Goal: Information Seeking & Learning: Check status

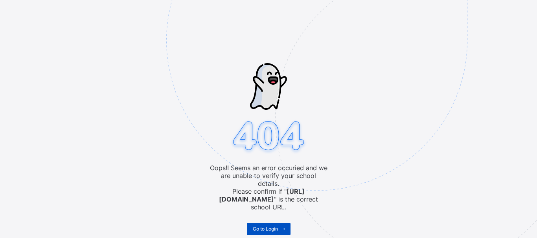
click at [268, 226] on span "Go to Login" at bounding box center [265, 229] width 25 height 6
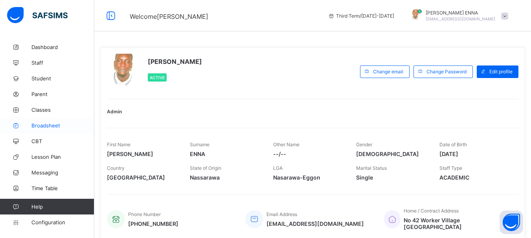
click at [50, 123] on span "Broadsheet" at bounding box center [62, 126] width 63 height 6
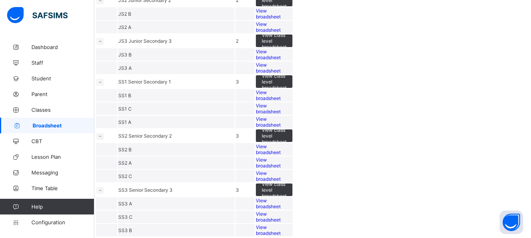
scroll to position [222, 0]
click at [280, 101] on span "View broadsheet" at bounding box center [268, 96] width 25 height 12
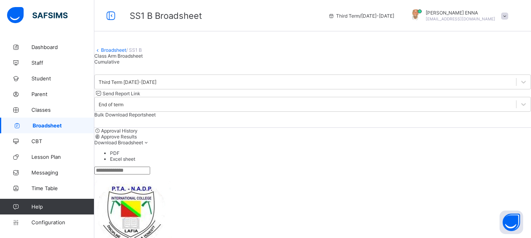
click at [173, 65] on div "Cumulative" at bounding box center [312, 62] width 436 height 6
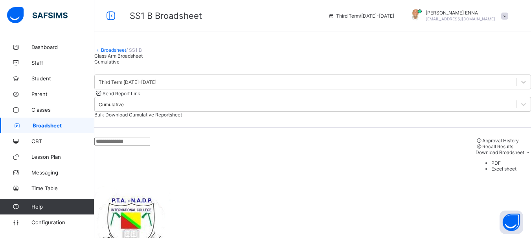
click at [182, 114] on span "Bulk Download Cumulative Reportsheet" at bounding box center [138, 115] width 88 height 6
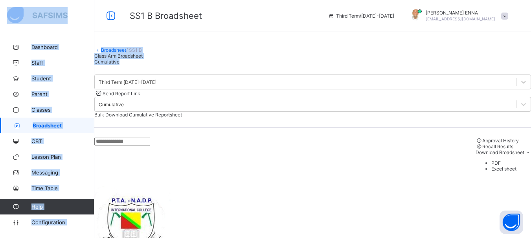
drag, startPoint x: 530, startPoint y: 17, endPoint x: 536, endPoint y: 88, distance: 71.8
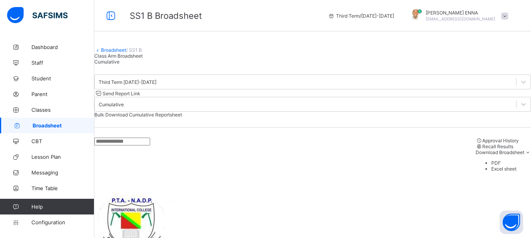
click at [509, 64] on div "Broadsheet / SS1 B Class Arm Broadsheet Cumulative" at bounding box center [312, 52] width 436 height 26
click at [101, 53] on icon at bounding box center [97, 50] width 7 height 6
click at [117, 53] on link "Broadsheet" at bounding box center [113, 50] width 25 height 6
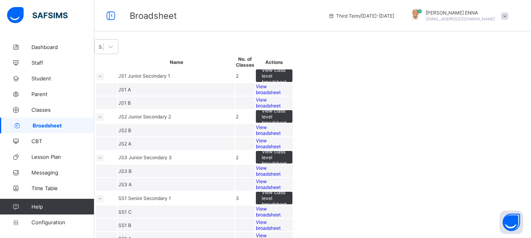
click at [280, 150] on span "View broadsheet" at bounding box center [268, 144] width 25 height 12
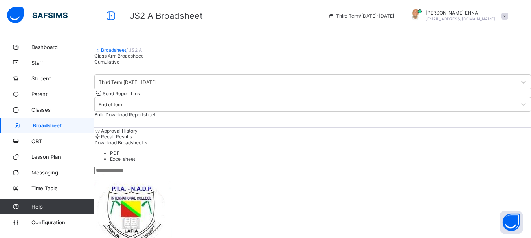
click at [150, 171] on input "text" at bounding box center [122, 171] width 56 height 8
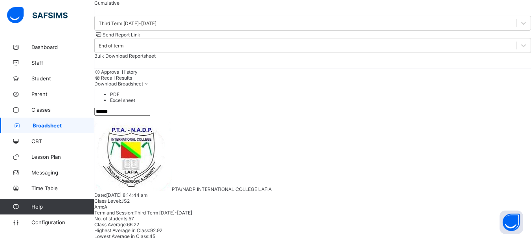
scroll to position [82, 0]
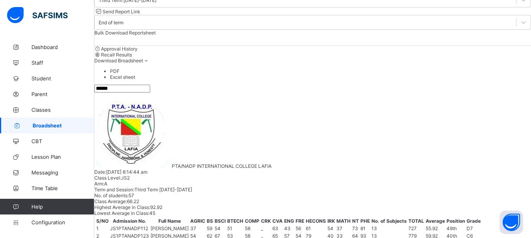
type input "******"
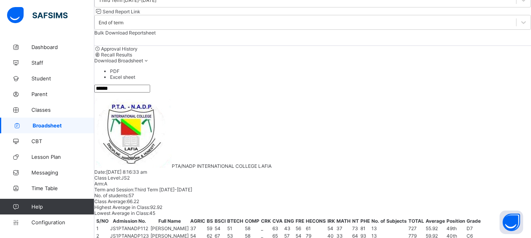
scroll to position [0, 0]
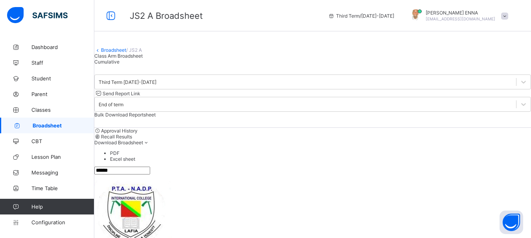
click at [113, 53] on link "Broadsheet" at bounding box center [113, 50] width 25 height 6
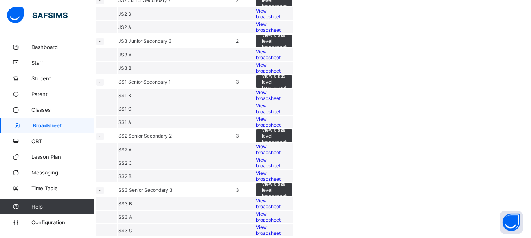
scroll to position [132, 0]
click at [280, 101] on span "View broadsheet" at bounding box center [268, 96] width 25 height 12
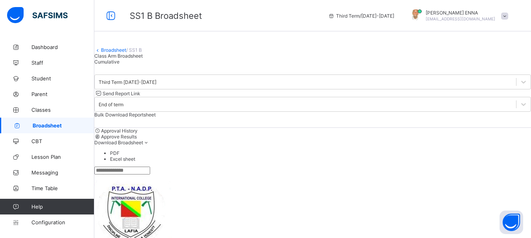
click at [134, 172] on input "text" at bounding box center [122, 171] width 56 height 8
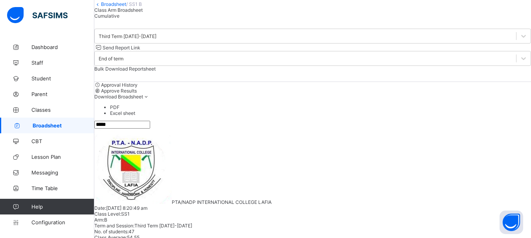
scroll to position [54, 0]
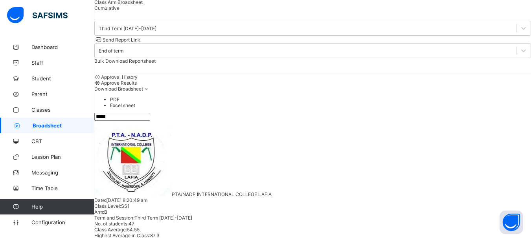
type input "*****"
click at [119, 11] on span "Cumulative" at bounding box center [106, 8] width 25 height 6
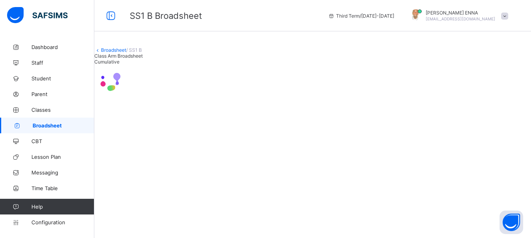
scroll to position [0, 0]
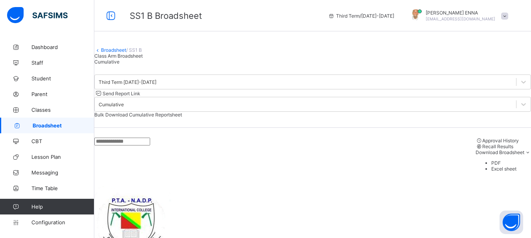
click at [128, 146] on input "text" at bounding box center [122, 142] width 56 height 8
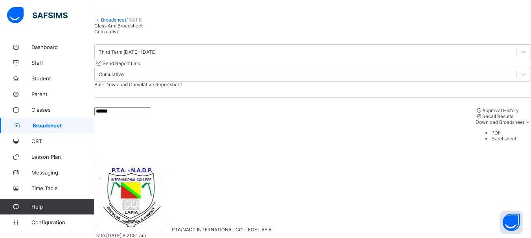
scroll to position [47, 0]
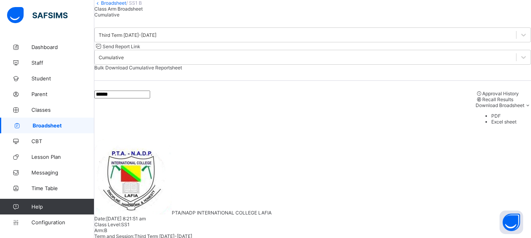
type input "******"
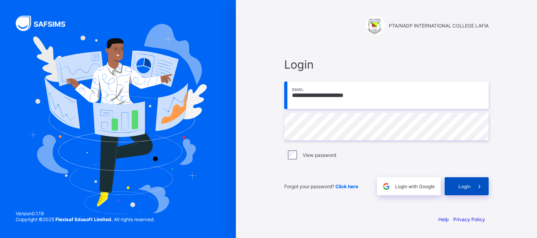
click at [458, 186] on span "Login" at bounding box center [464, 187] width 12 height 6
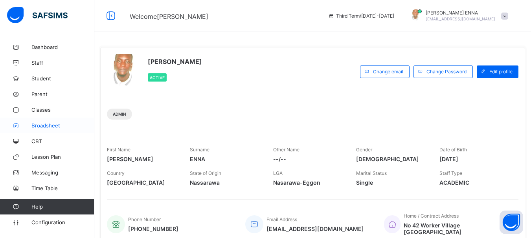
click at [43, 126] on span "Broadsheet" at bounding box center [62, 126] width 63 height 6
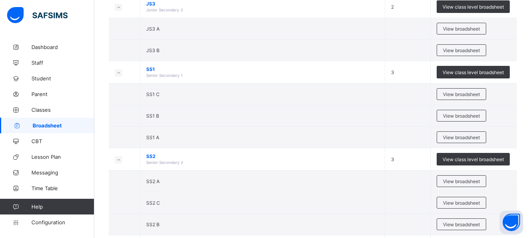
scroll to position [229, 0]
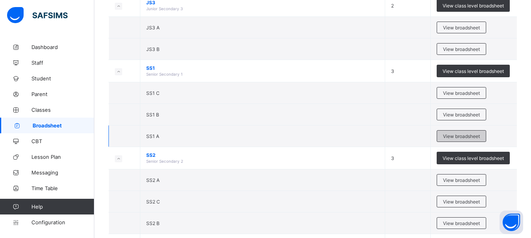
click at [461, 134] on span "View broadsheet" at bounding box center [461, 137] width 37 height 6
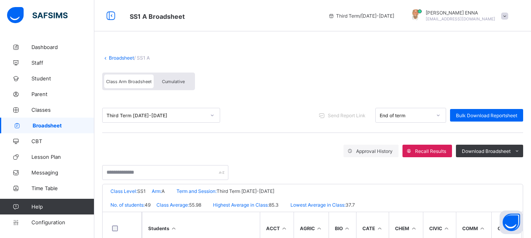
click at [173, 78] on div "Cumulative" at bounding box center [173, 82] width 39 height 14
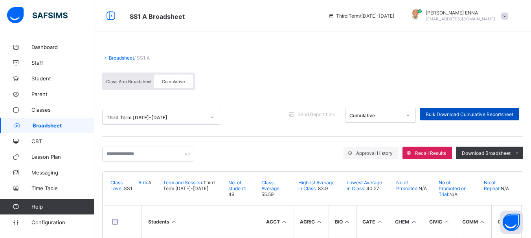
click at [486, 111] on div "Bulk Download Cumulative Reportsheet" at bounding box center [469, 114] width 99 height 13
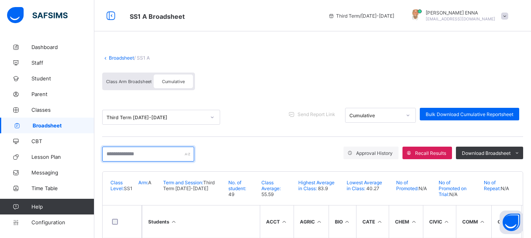
click at [158, 150] on input "text" at bounding box center [148, 154] width 92 height 15
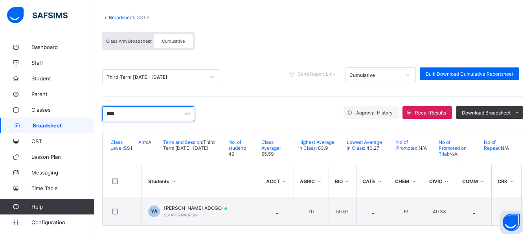
scroll to position [47, 0]
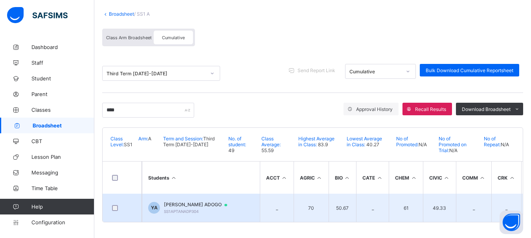
click at [204, 202] on span "[PERSON_NAME] ADOGO" at bounding box center [199, 205] width 71 height 6
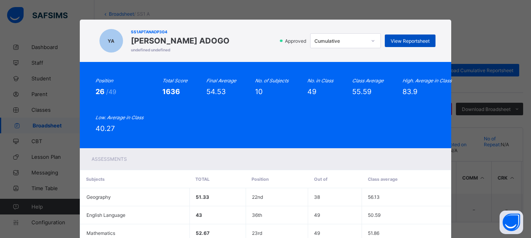
click at [399, 41] on span "View Reportsheet" at bounding box center [409, 41] width 39 height 6
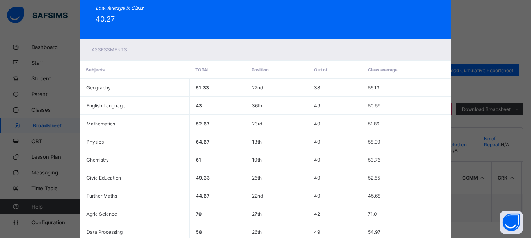
scroll to position [202, 0]
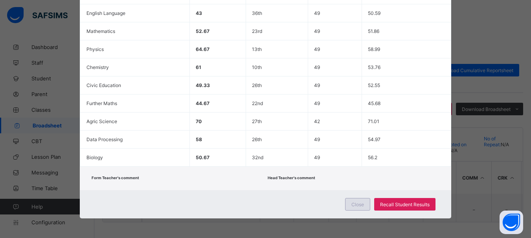
click at [359, 201] on div "Close" at bounding box center [357, 204] width 25 height 13
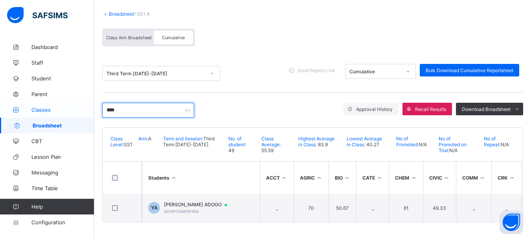
drag, startPoint x: 123, startPoint y: 110, endPoint x: 90, endPoint y: 105, distance: 34.2
click at [90, 105] on div "SS1 A Broadsheet Third Term / 2024-2025 EMMANUEL ENNA ennaemmanuel@gmail.com Da…" at bounding box center [265, 97] width 531 height 282
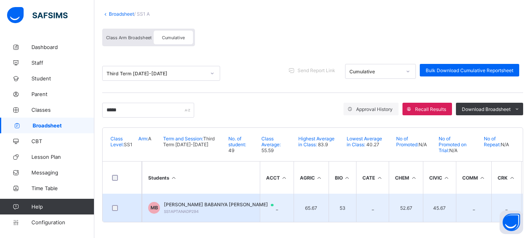
click at [195, 202] on span "MUHAMMED BABANIYA BINTA" at bounding box center [222, 205] width 117 height 6
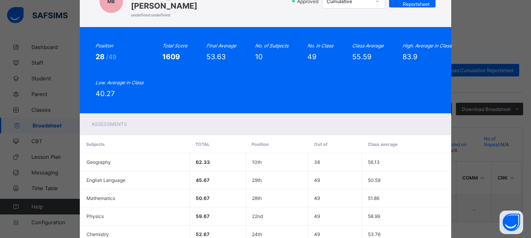
scroll to position [33, 0]
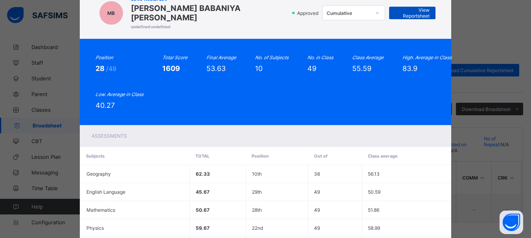
click at [409, 7] on span "View Reportsheet" at bounding box center [412, 13] width 35 height 12
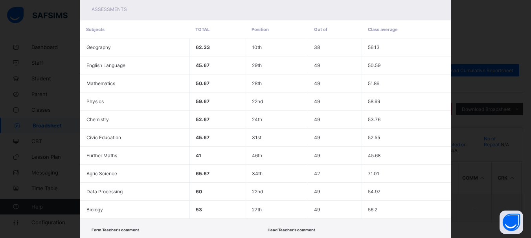
scroll to position [186, 0]
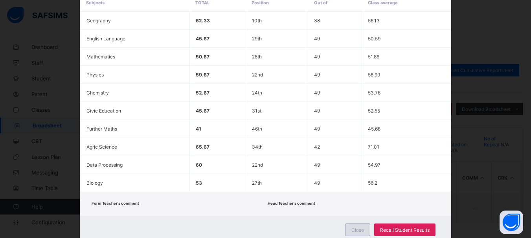
click at [353, 224] on div "Close" at bounding box center [357, 230] width 25 height 13
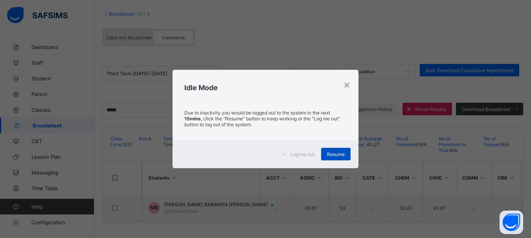
click at [340, 153] on span "Resume" at bounding box center [336, 155] width 18 height 6
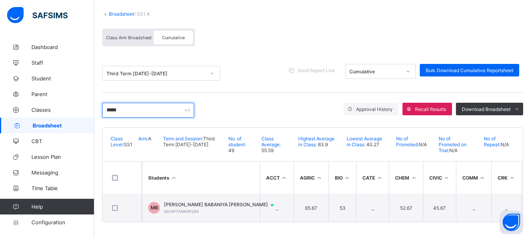
click at [127, 106] on input "*****" at bounding box center [148, 110] width 92 height 15
drag, startPoint x: 127, startPoint y: 106, endPoint x: 48, endPoint y: 106, distance: 79.4
click at [48, 106] on div "SS1 A Broadsheet Third Term / 2024-2025 EMMANUEL ENNA ennaemmanuel@gmail.com Da…" at bounding box center [265, 97] width 531 height 282
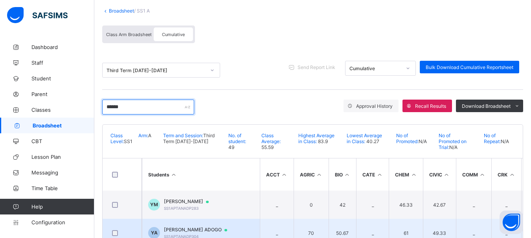
type input "*****"
click at [185, 230] on span "YUSUF RUKAIYA ADOGO" at bounding box center [199, 230] width 71 height 6
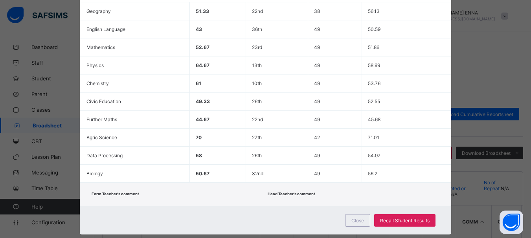
scroll to position [0, 0]
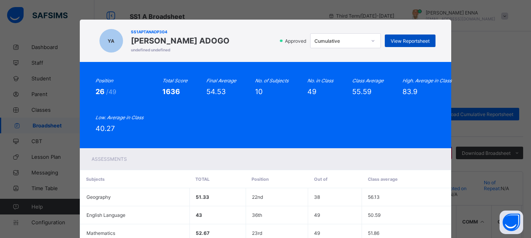
click at [414, 41] on span "View Reportsheet" at bounding box center [409, 41] width 39 height 6
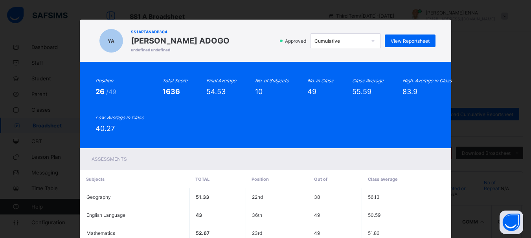
scroll to position [202, 0]
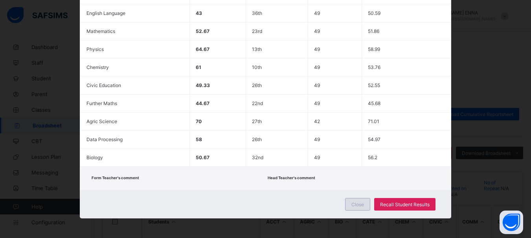
click at [358, 203] on span "Close" at bounding box center [357, 205] width 13 height 6
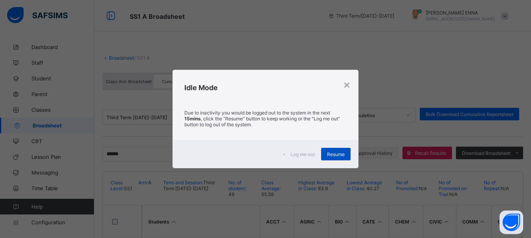
click at [335, 152] on span "Resume" at bounding box center [336, 155] width 18 height 6
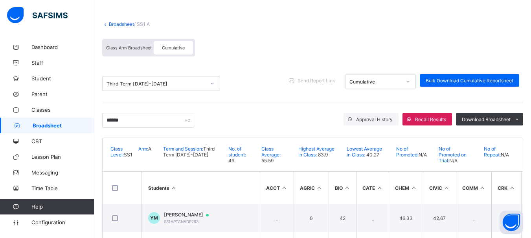
scroll to position [0, 0]
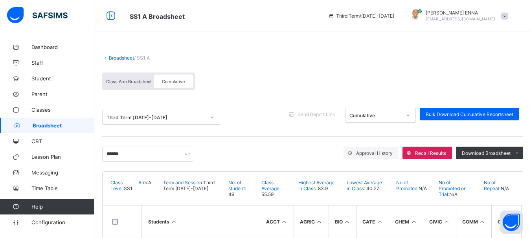
click at [115, 57] on link "Broadsheet" at bounding box center [121, 58] width 25 height 6
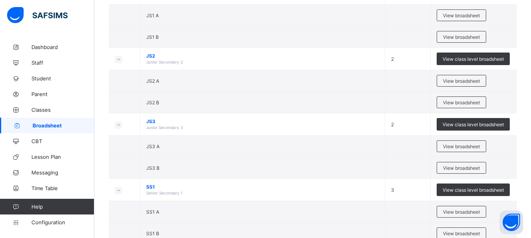
scroll to position [122, 0]
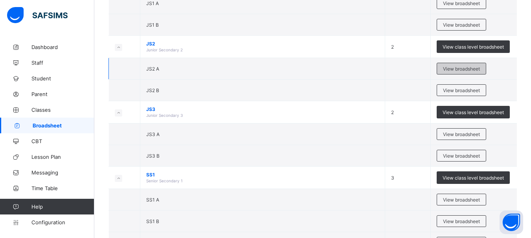
click at [452, 70] on span "View broadsheet" at bounding box center [461, 69] width 37 height 6
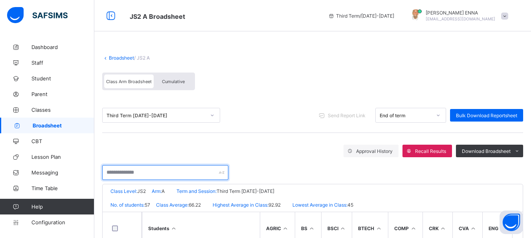
click at [137, 172] on input "text" at bounding box center [165, 172] width 126 height 15
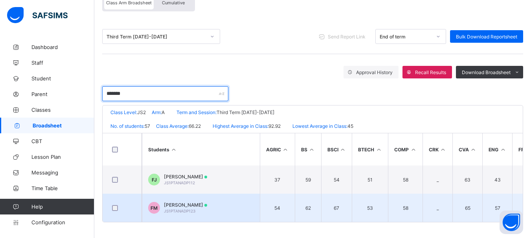
type input "******"
click at [207, 203] on span "FATIMA OGAH MUHAMMAD" at bounding box center [185, 205] width 43 height 6
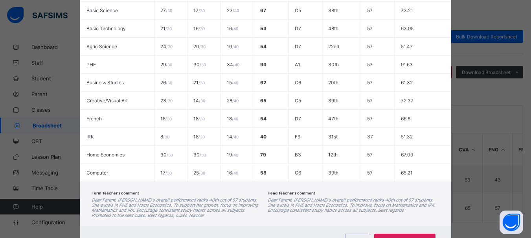
scroll to position [247, 0]
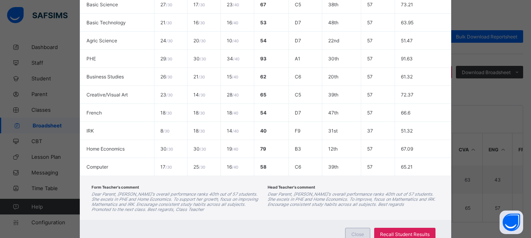
click at [353, 233] on span "Close" at bounding box center [357, 235] width 13 height 6
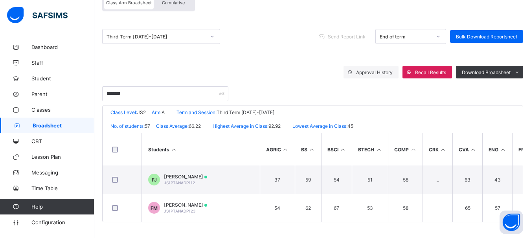
click at [168, 2] on div "Cumulative" at bounding box center [173, 3] width 39 height 14
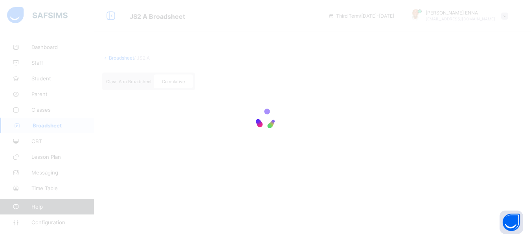
scroll to position [0, 0]
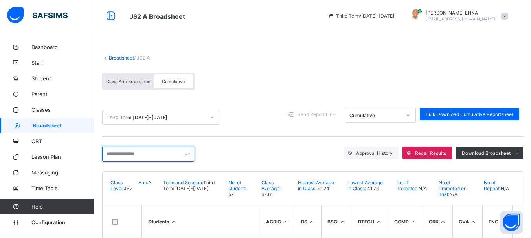
click at [148, 153] on input "text" at bounding box center [148, 154] width 92 height 15
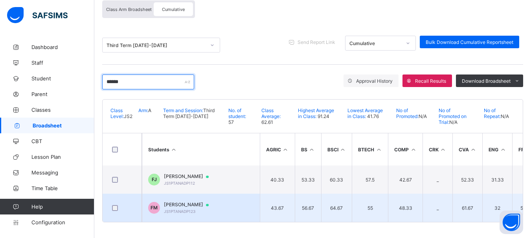
type input "******"
click at [202, 202] on span "FATIMA OGAH MUHAMMAD" at bounding box center [190, 205] width 52 height 6
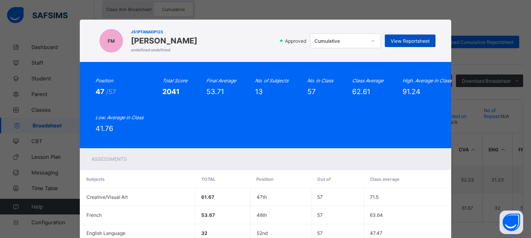
click at [405, 40] on span "View Reportsheet" at bounding box center [409, 41] width 39 height 6
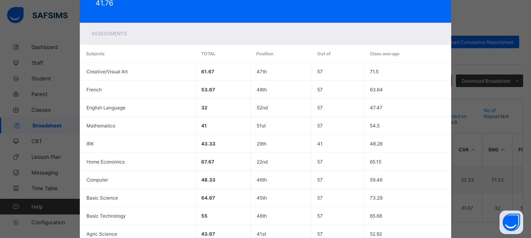
scroll to position [257, 0]
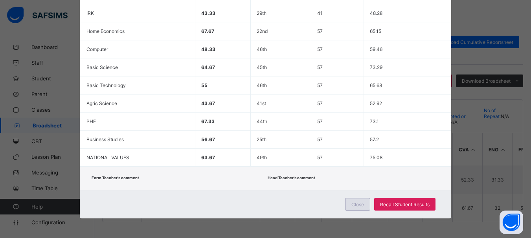
click at [357, 203] on span "Close" at bounding box center [357, 205] width 13 height 6
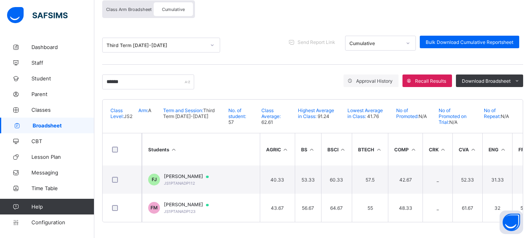
scroll to position [0, 0]
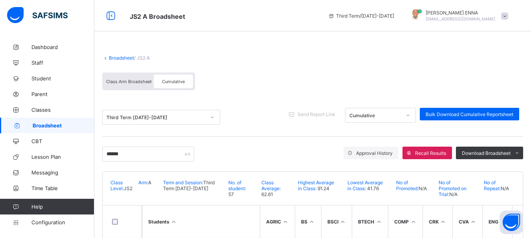
click at [109, 57] on link "Broadsheet" at bounding box center [121, 58] width 25 height 6
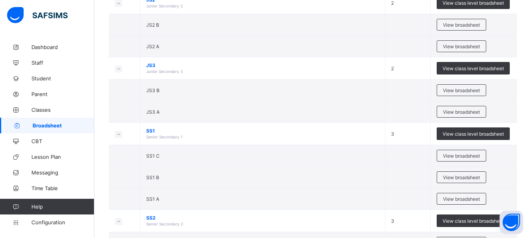
scroll to position [165, 0]
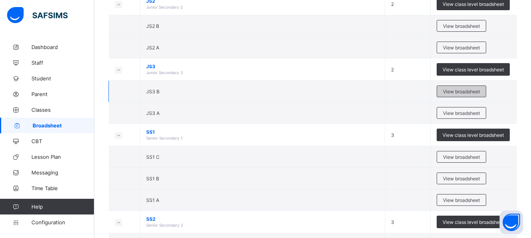
click at [460, 92] on span "View broadsheet" at bounding box center [461, 92] width 37 height 6
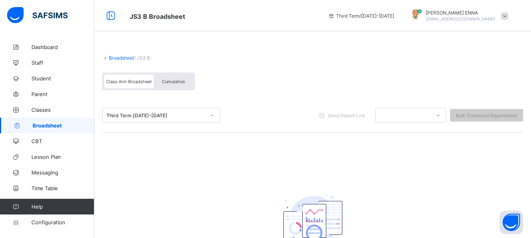
click at [213, 113] on icon at bounding box center [212, 116] width 5 height 8
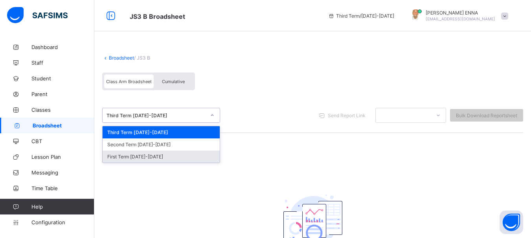
click at [145, 157] on div "First Term 2024-2025" at bounding box center [161, 157] width 117 height 12
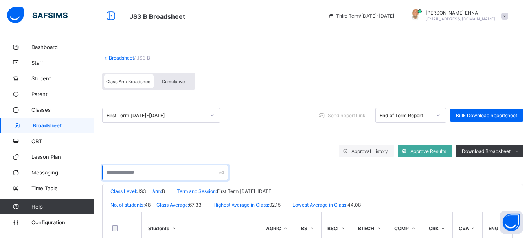
click at [141, 174] on input "text" at bounding box center [165, 172] width 126 height 15
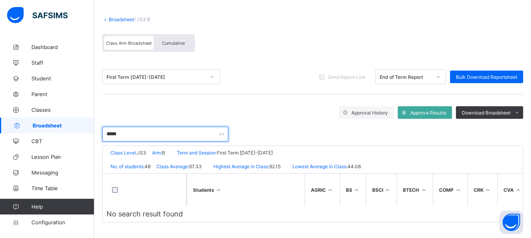
scroll to position [42, 0]
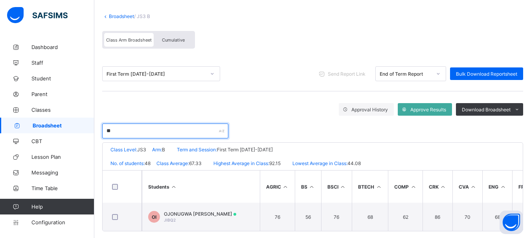
type input "*"
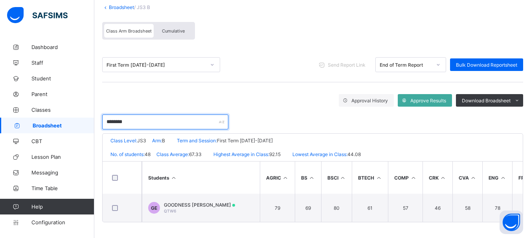
drag, startPoint x: 150, startPoint y: 123, endPoint x: 87, endPoint y: 119, distance: 62.6
click at [87, 119] on div "JS3 B Broadsheet Third Term / 2024-2025 EMMANUEL ENNA ennaemmanuel@gmail.com Da…" at bounding box center [265, 93] width 531 height 289
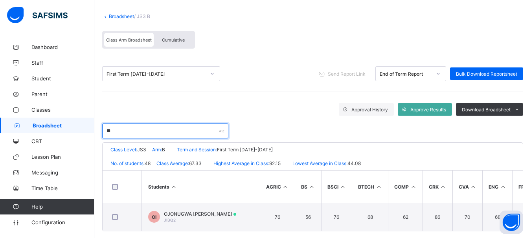
type input "*"
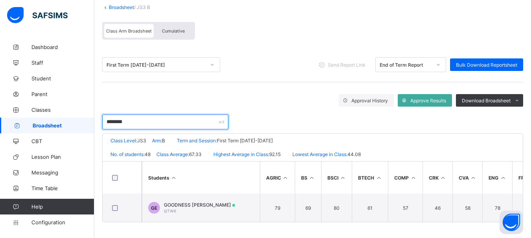
type input "********"
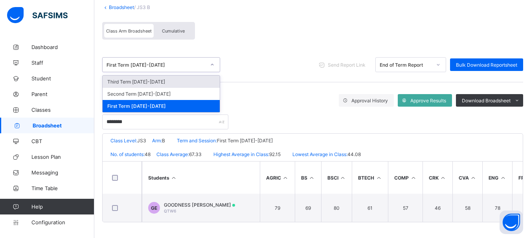
click at [187, 62] on div "First Term 2024-2025" at bounding box center [155, 65] width 99 height 6
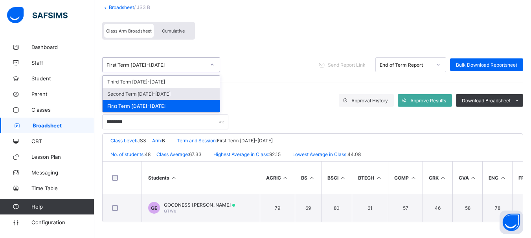
click at [148, 90] on div "Second Term 2024-2025" at bounding box center [161, 94] width 117 height 12
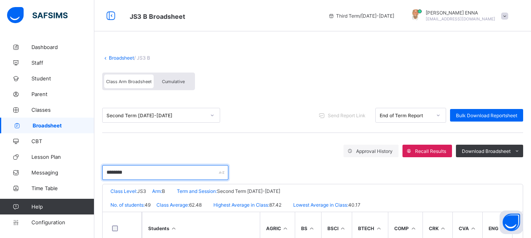
click at [154, 168] on input "********" at bounding box center [165, 172] width 126 height 15
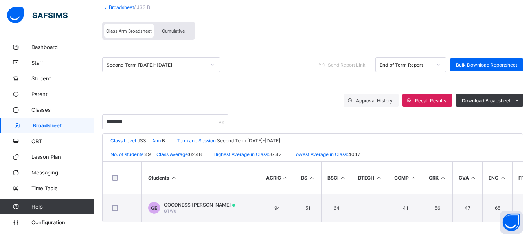
click at [114, 4] on link "Broadsheet" at bounding box center [121, 7] width 25 height 6
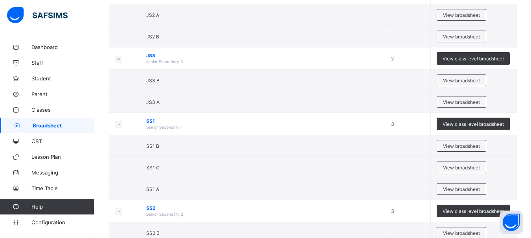
scroll to position [192, 0]
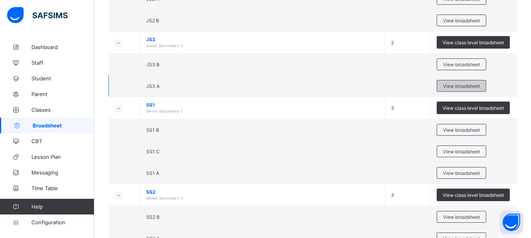
click at [454, 84] on span "View broadsheet" at bounding box center [461, 86] width 37 height 6
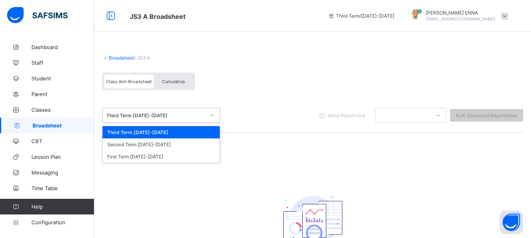
click at [167, 119] on div "Third Term 2024-2025" at bounding box center [154, 115] width 102 height 11
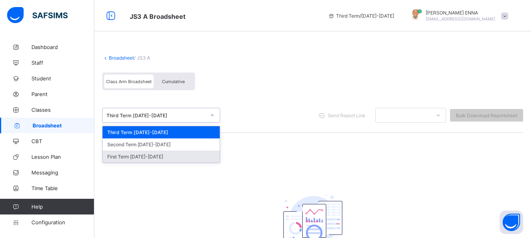
click at [140, 156] on div "First Term 2024-2025" at bounding box center [161, 157] width 117 height 12
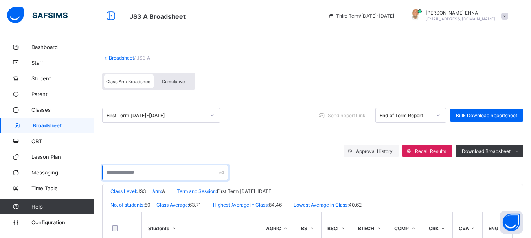
click at [154, 170] on input "text" at bounding box center [165, 172] width 126 height 15
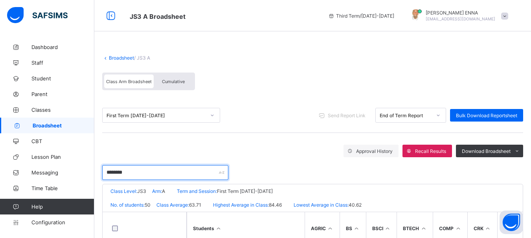
scroll to position [42, 0]
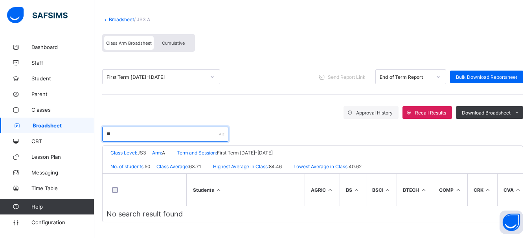
type input "*"
type input "*****"
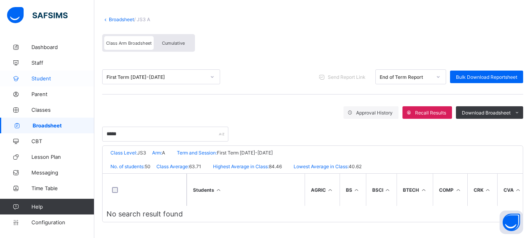
click at [47, 80] on span "Student" at bounding box center [62, 78] width 63 height 6
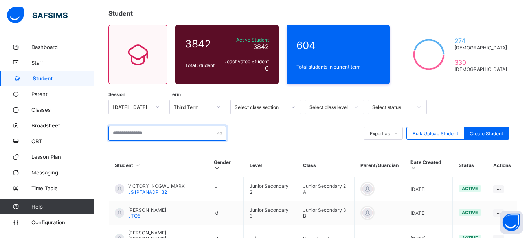
click at [171, 132] on input "text" at bounding box center [167, 133] width 118 height 15
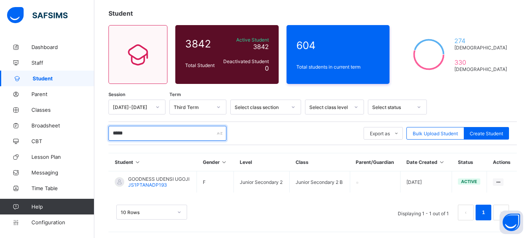
scroll to position [44, 0]
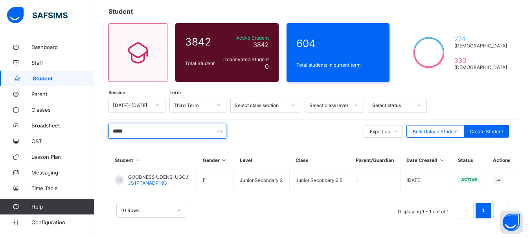
type input "*****"
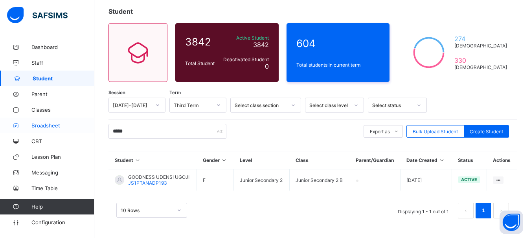
click at [46, 126] on span "Broadsheet" at bounding box center [62, 126] width 63 height 6
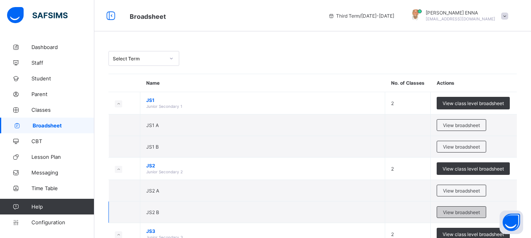
click at [453, 212] on span "View broadsheet" at bounding box center [461, 213] width 37 height 6
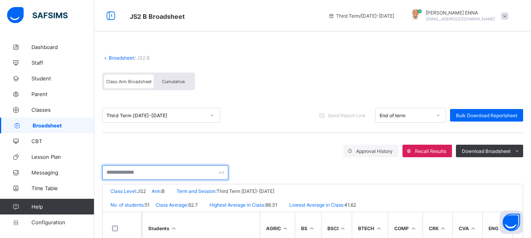
click at [162, 170] on input "text" at bounding box center [165, 172] width 126 height 15
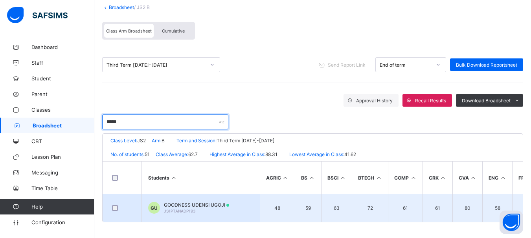
type input "*****"
click at [197, 202] on span "GOODNESS UDENSI UGOJI" at bounding box center [196, 205] width 65 height 6
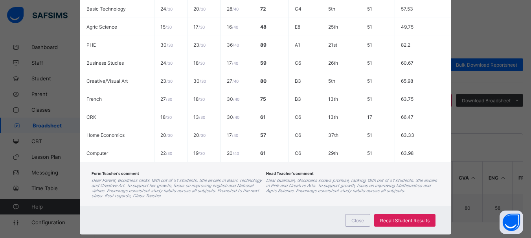
scroll to position [277, 0]
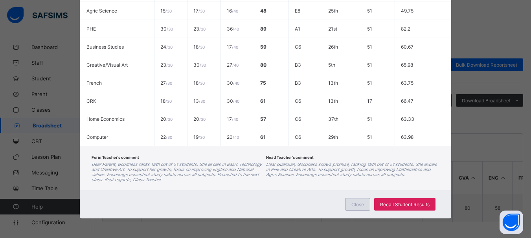
click at [350, 203] on div "Close" at bounding box center [357, 204] width 25 height 13
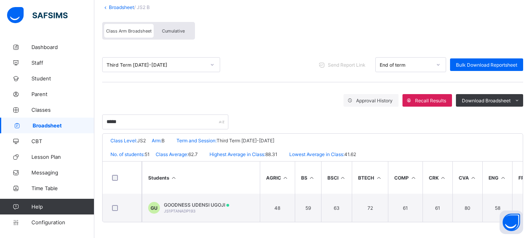
click at [176, 28] on span "Cumulative" at bounding box center [173, 30] width 23 height 5
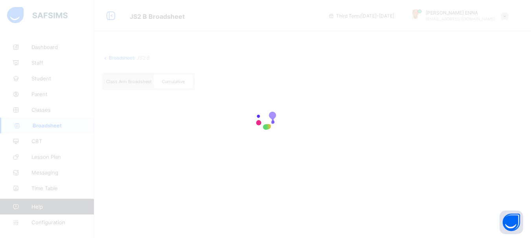
scroll to position [0, 0]
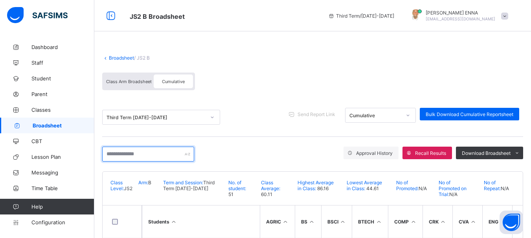
click at [150, 154] on input "text" at bounding box center [148, 154] width 92 height 15
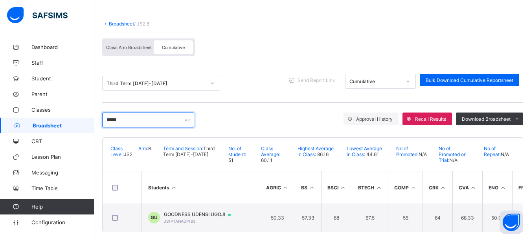
scroll to position [47, 0]
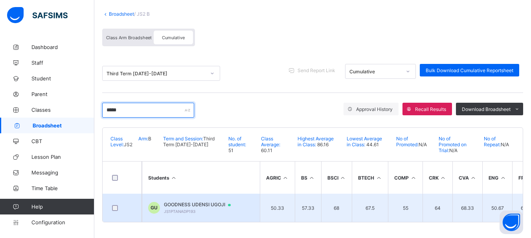
type input "*****"
click at [192, 202] on span "GOODNESS UDENSI UGOJI" at bounding box center [201, 205] width 74 height 6
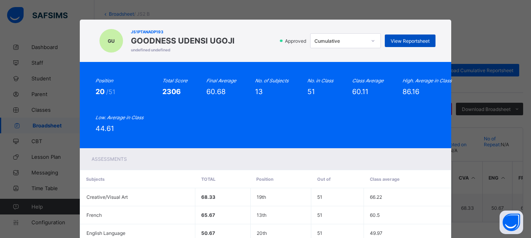
click at [414, 42] on span "View Reportsheet" at bounding box center [409, 41] width 39 height 6
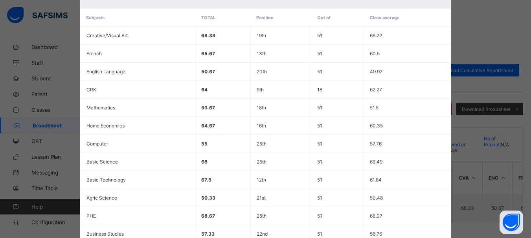
scroll to position [257, 0]
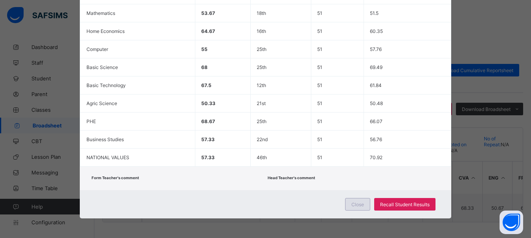
click at [359, 205] on span "Close" at bounding box center [357, 205] width 13 height 6
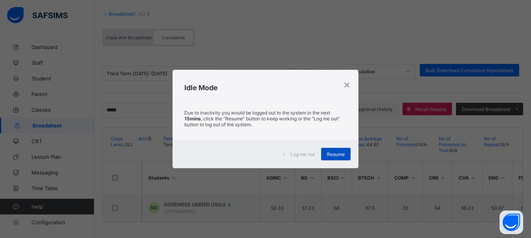
click at [330, 153] on span "Resume" at bounding box center [336, 155] width 18 height 6
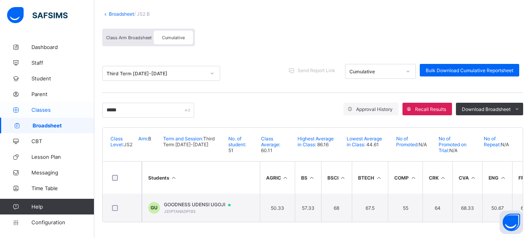
click at [36, 109] on span "Classes" at bounding box center [62, 110] width 63 height 6
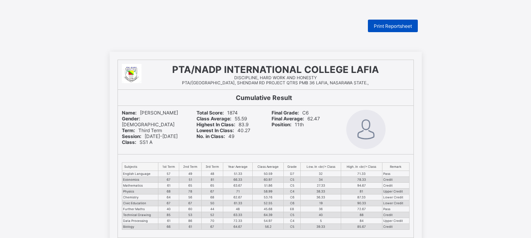
click at [388, 28] on span "Print Reportsheet" at bounding box center [393, 26] width 38 height 6
click at [398, 22] on div "Print Reportsheet" at bounding box center [393, 26] width 50 height 13
click at [392, 27] on span "Print Reportsheet" at bounding box center [393, 26] width 38 height 6
click at [387, 27] on span "Print Reportsheet" at bounding box center [393, 26] width 38 height 6
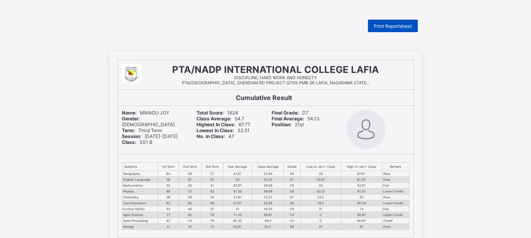
click at [387, 27] on span "Print Reportsheet" at bounding box center [393, 26] width 38 height 6
click at [403, 27] on span "Print Reportsheet" at bounding box center [393, 26] width 38 height 6
click at [377, 27] on span "Print Reportsheet" at bounding box center [393, 26] width 38 height 6
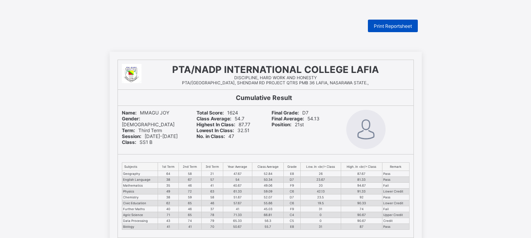
click at [377, 27] on span "Print Reportsheet" at bounding box center [393, 26] width 38 height 6
click at [404, 29] on div "Print Reportsheet" at bounding box center [393, 26] width 50 height 13
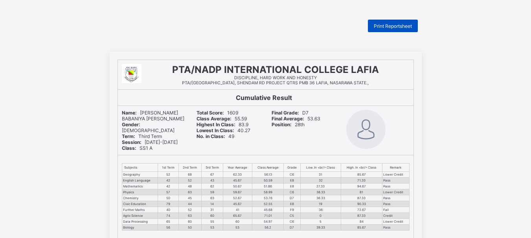
click at [402, 24] on span "Print Reportsheet" at bounding box center [393, 26] width 38 height 6
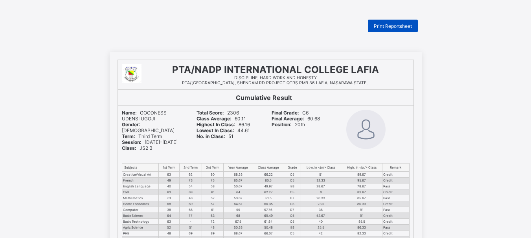
click at [398, 24] on span "Print Reportsheet" at bounding box center [393, 26] width 38 height 6
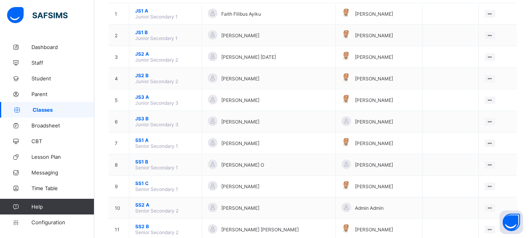
scroll to position [88, 0]
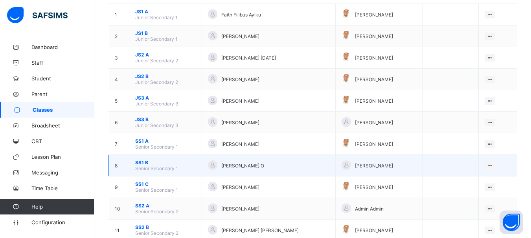
click at [142, 162] on span "SS1 B" at bounding box center [165, 163] width 60 height 6
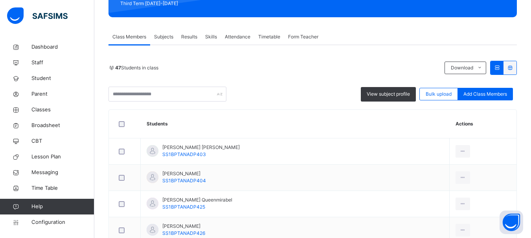
scroll to position [121, 0]
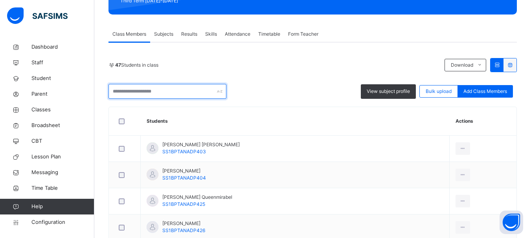
click at [183, 95] on input "text" at bounding box center [167, 91] width 118 height 15
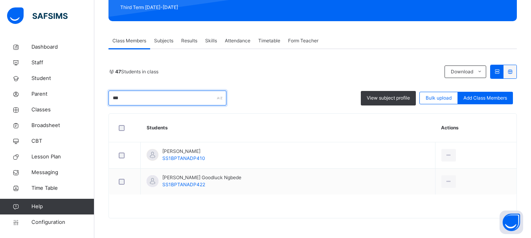
scroll to position [88, 0]
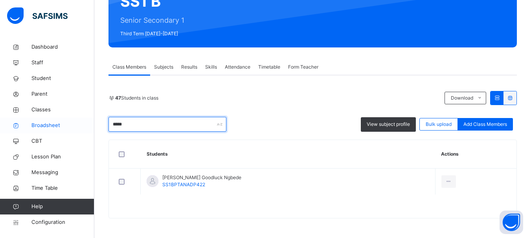
type input "*****"
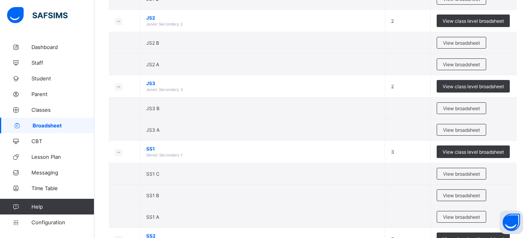
scroll to position [151, 0]
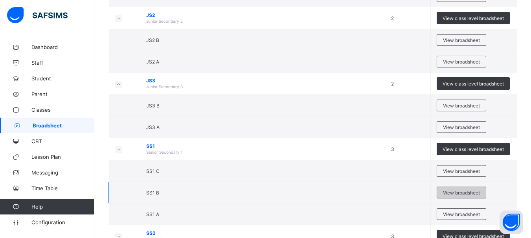
click at [458, 191] on span "View broadsheet" at bounding box center [461, 193] width 37 height 6
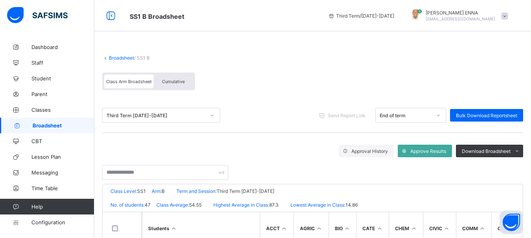
click at [202, 33] on div "Broadsheet / SS1 B Class Arm Broadsheet Cumulative Third Term [DATE]-[DATE] Sen…" at bounding box center [312, 212] width 436 height 425
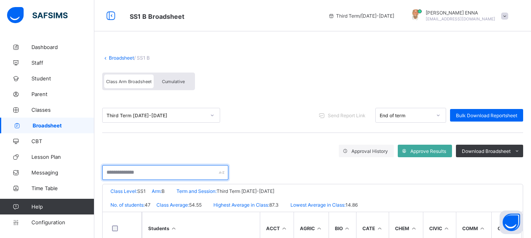
click at [162, 168] on input "text" at bounding box center [165, 172] width 126 height 15
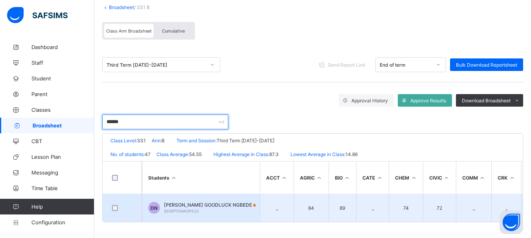
type input "******"
click at [208, 202] on span "[PERSON_NAME] GOODLUCK NGBEDE" at bounding box center [210, 205] width 92 height 6
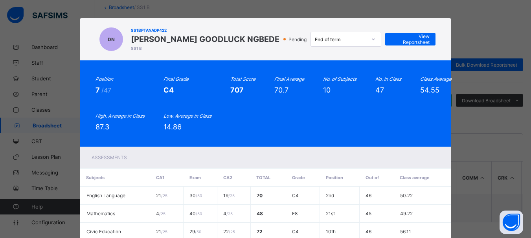
scroll to position [0, 0]
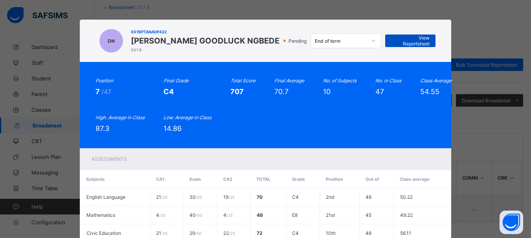
click at [406, 42] on span "View Reportsheet" at bounding box center [410, 41] width 39 height 12
click at [403, 39] on span "View Reportsheet" at bounding box center [410, 41] width 39 height 12
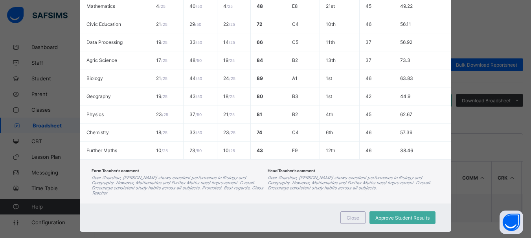
scroll to position [218, 0]
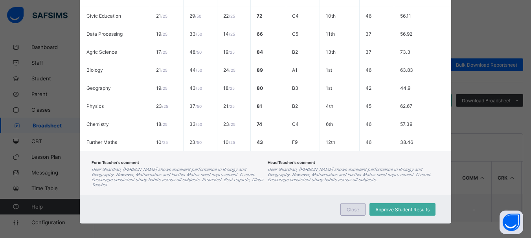
click at [354, 208] on div "Close" at bounding box center [352, 209] width 25 height 13
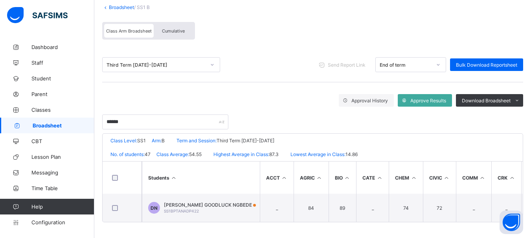
click at [179, 28] on span "Cumulative" at bounding box center [173, 30] width 23 height 5
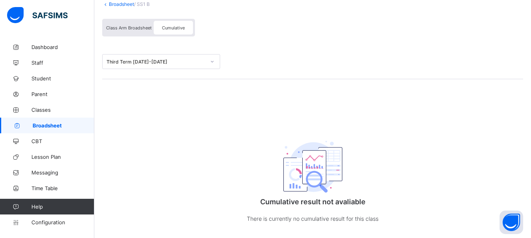
scroll to position [0, 0]
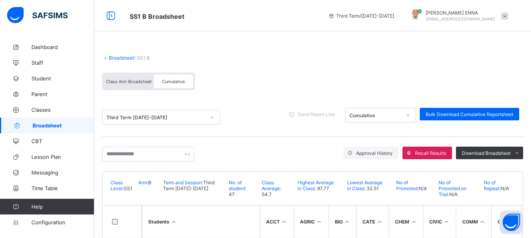
click at [177, 79] on span "Cumulative" at bounding box center [173, 81] width 23 height 5
click at [158, 152] on input "text" at bounding box center [148, 154] width 92 height 15
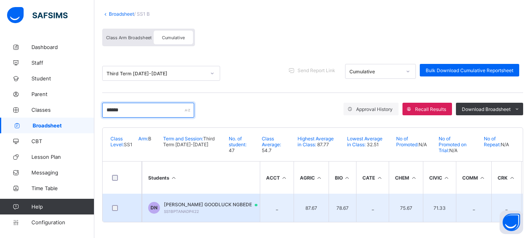
type input "******"
click at [211, 202] on span "[PERSON_NAME] GOODLUCK NGBEDE" at bounding box center [214, 205] width 101 height 6
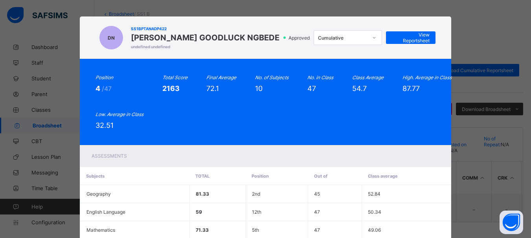
scroll to position [1, 0]
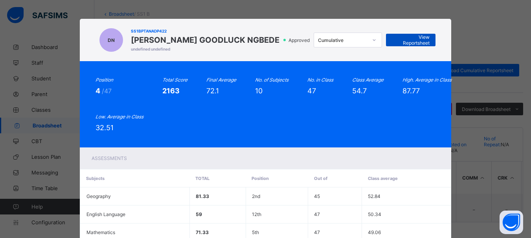
click at [398, 40] on span "View Reportsheet" at bounding box center [411, 40] width 38 height 12
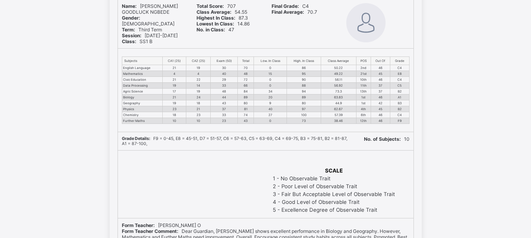
scroll to position [99, 0]
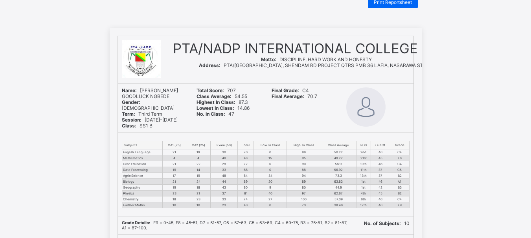
scroll to position [22, 0]
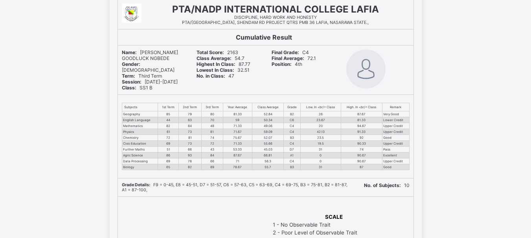
scroll to position [58, 0]
